Goal: Task Accomplishment & Management: Manage account settings

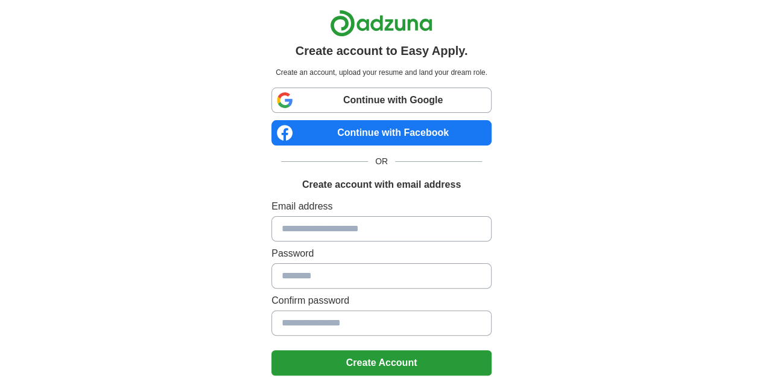
click at [466, 104] on link "Continue with Google" at bounding box center [382, 99] width 220 height 25
click at [408, 135] on link "Continue with Facebook" at bounding box center [382, 132] width 220 height 25
